Goal: Find specific page/section: Find specific page/section

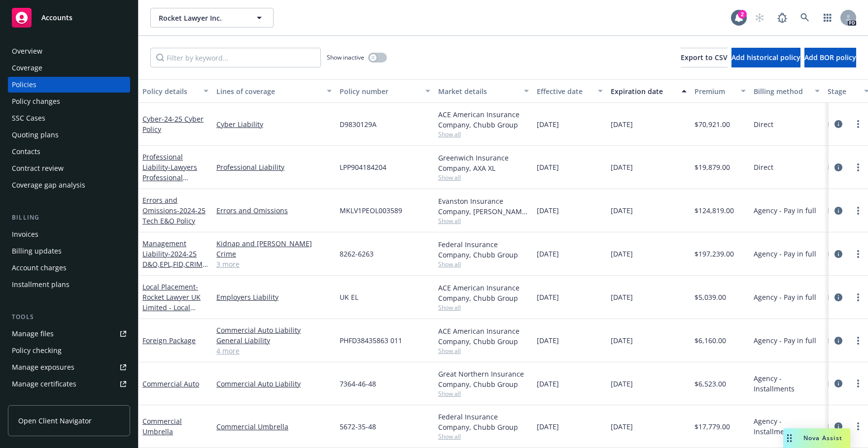
click at [258, 17] on icon "button" at bounding box center [259, 18] width 5 height 2
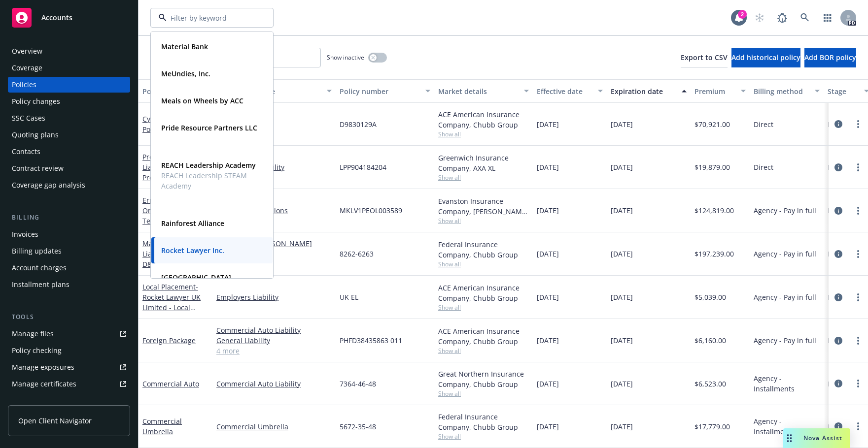
scroll to position [461, 0]
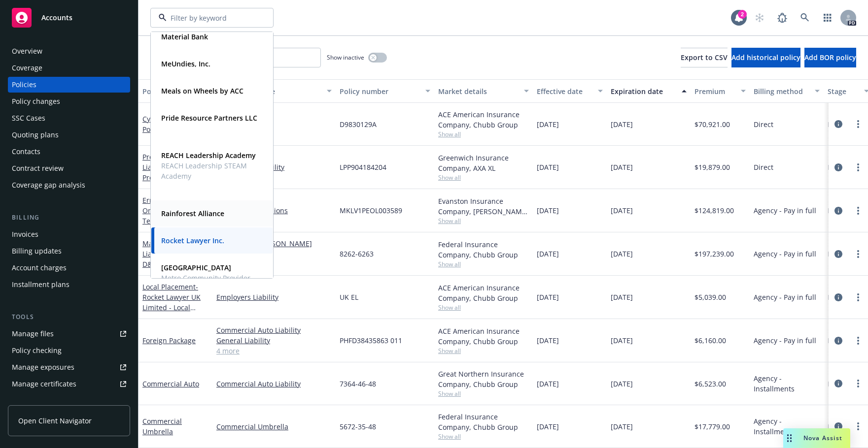
click at [172, 215] on strong "Rainforest Alliance" at bounding box center [192, 213] width 63 height 9
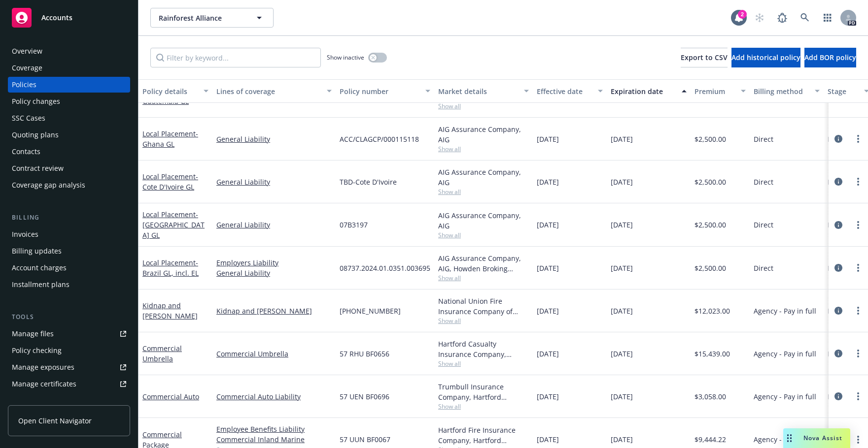
scroll to position [421, 0]
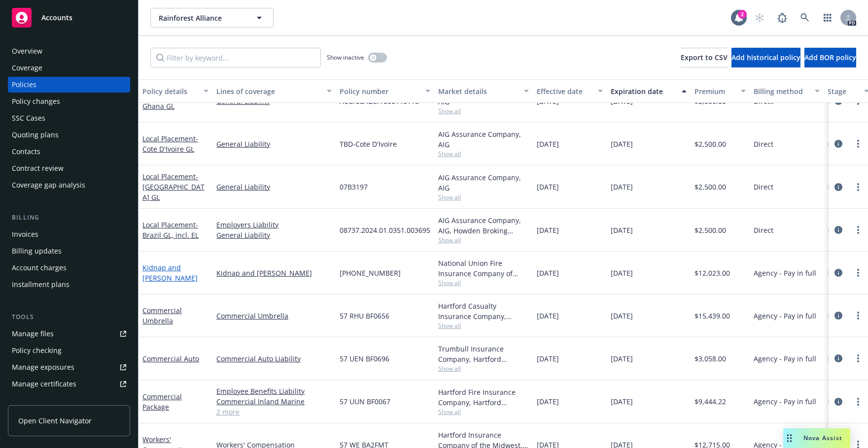
click at [159, 272] on link "Kidnap and [PERSON_NAME]" at bounding box center [169, 273] width 55 height 20
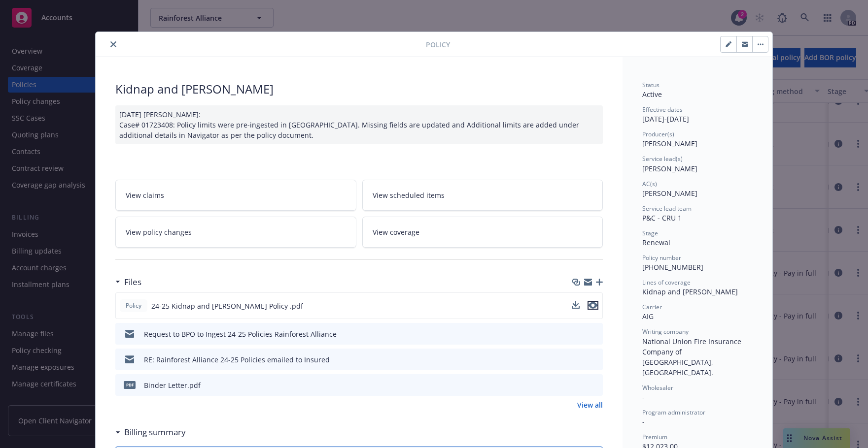
click at [593, 304] on icon "preview file" at bounding box center [592, 305] width 9 height 7
